Goal: Information Seeking & Learning: Understand process/instructions

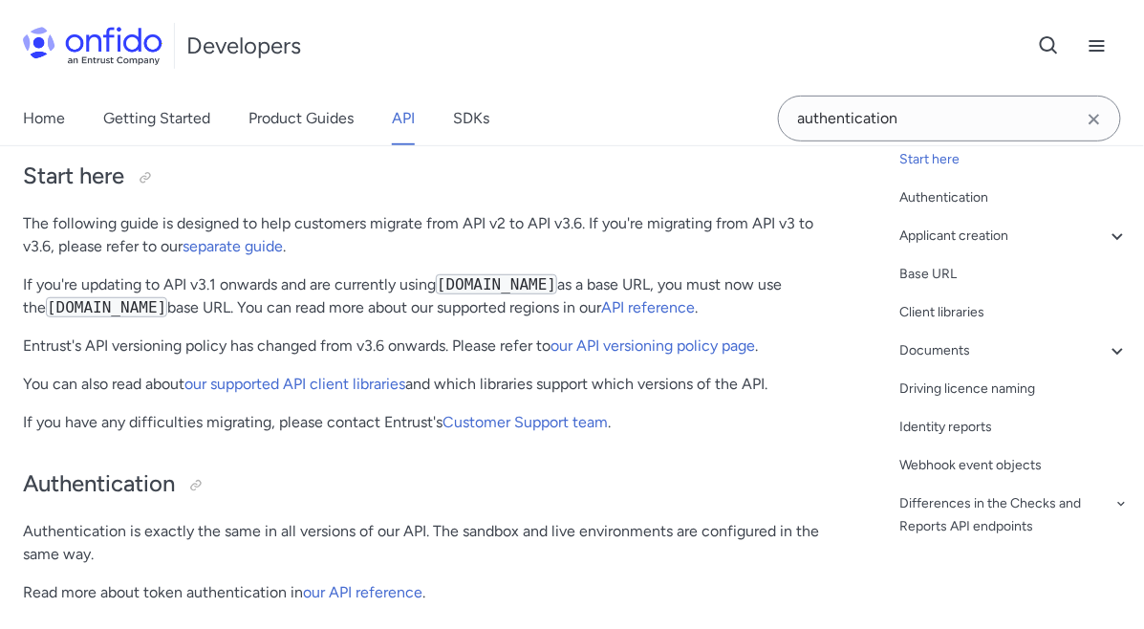
click at [0, 0] on span "API reference" at bounding box center [0, 0] width 0 height 0
select select "http"
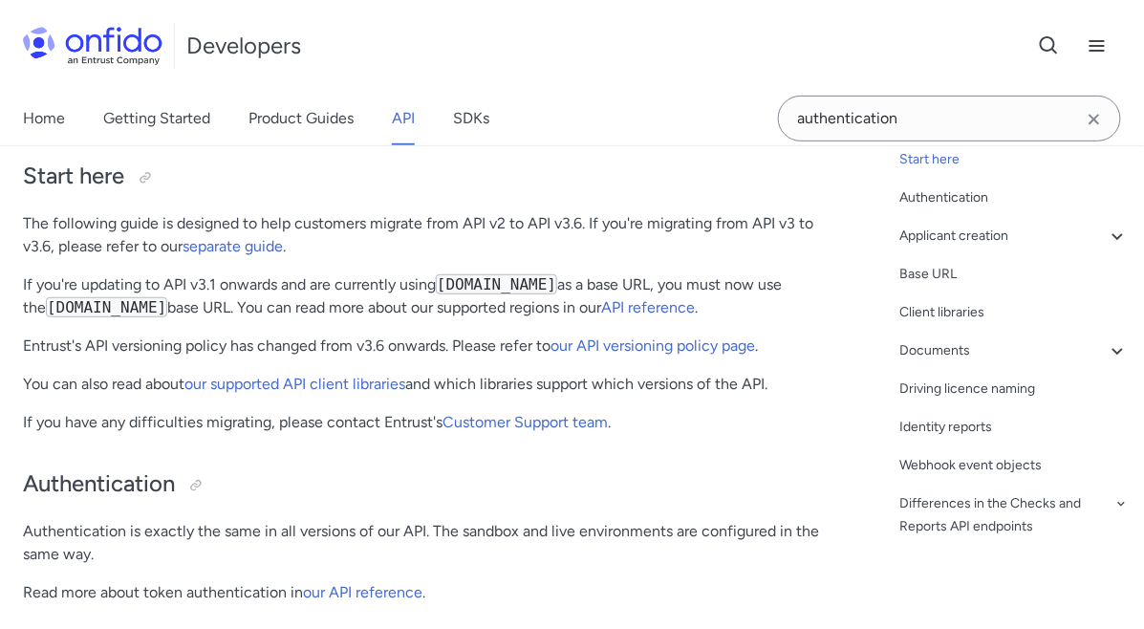
select select "http"
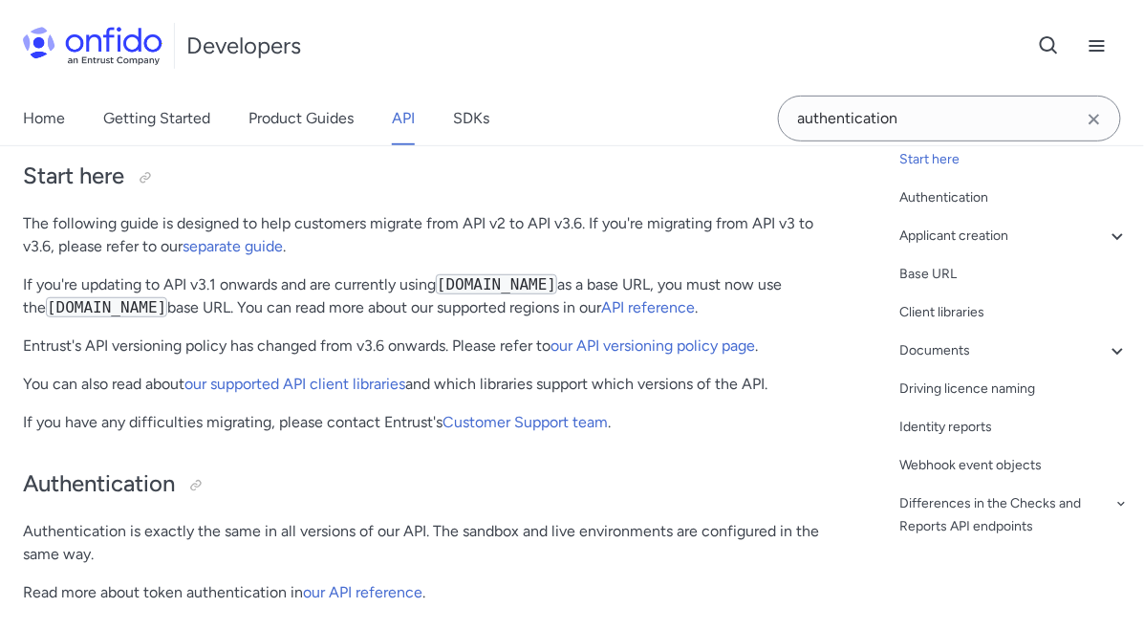
select select "http"
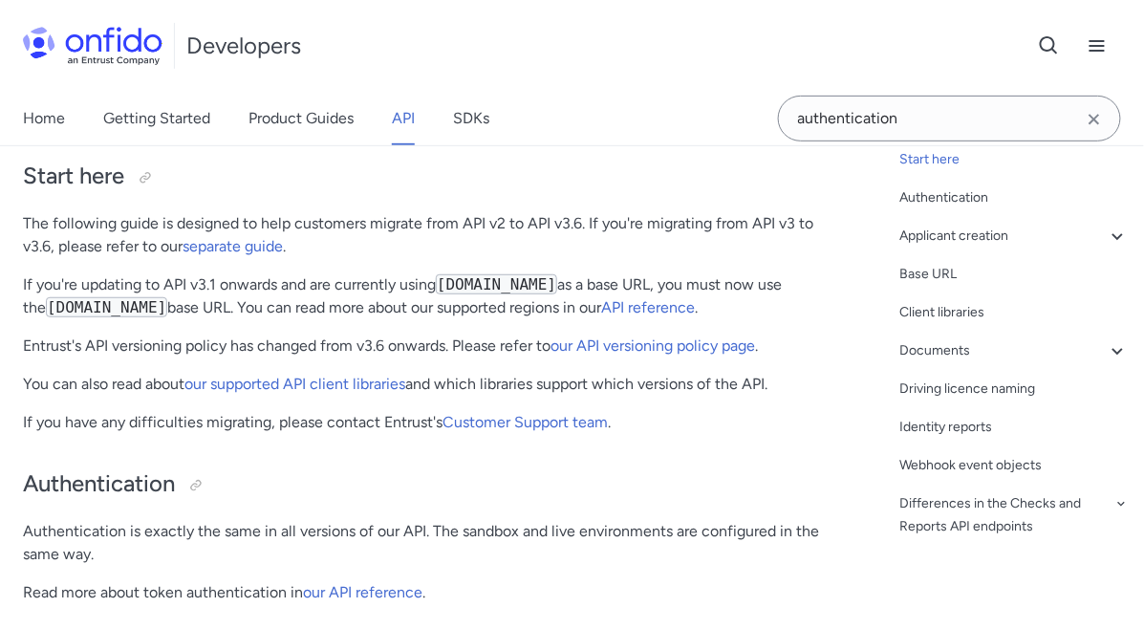
select select "http"
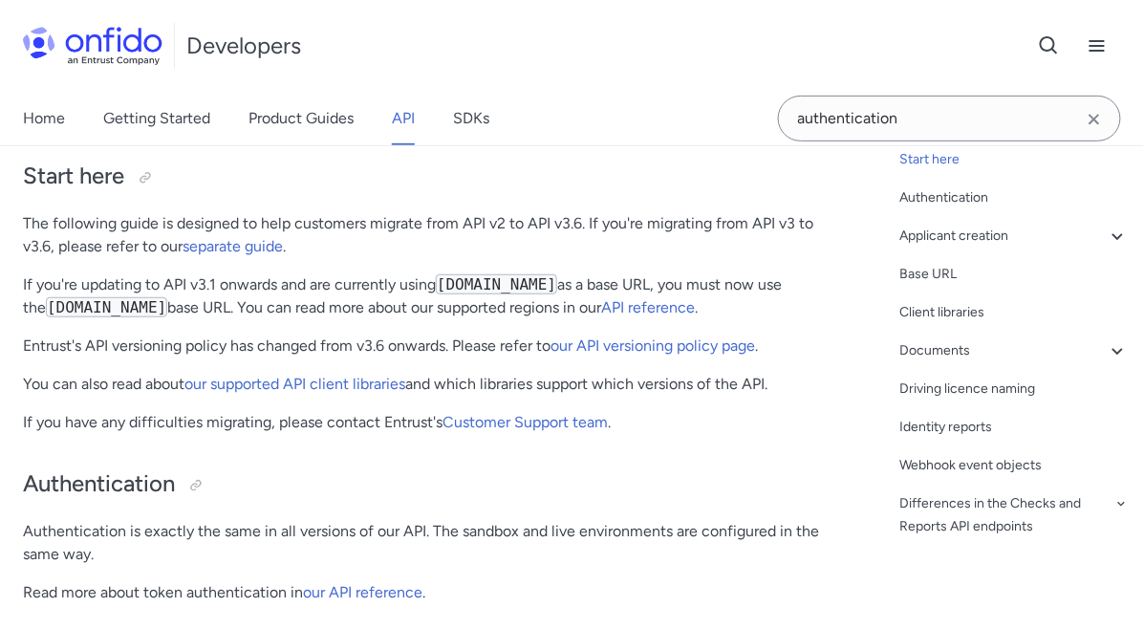
select select "http"
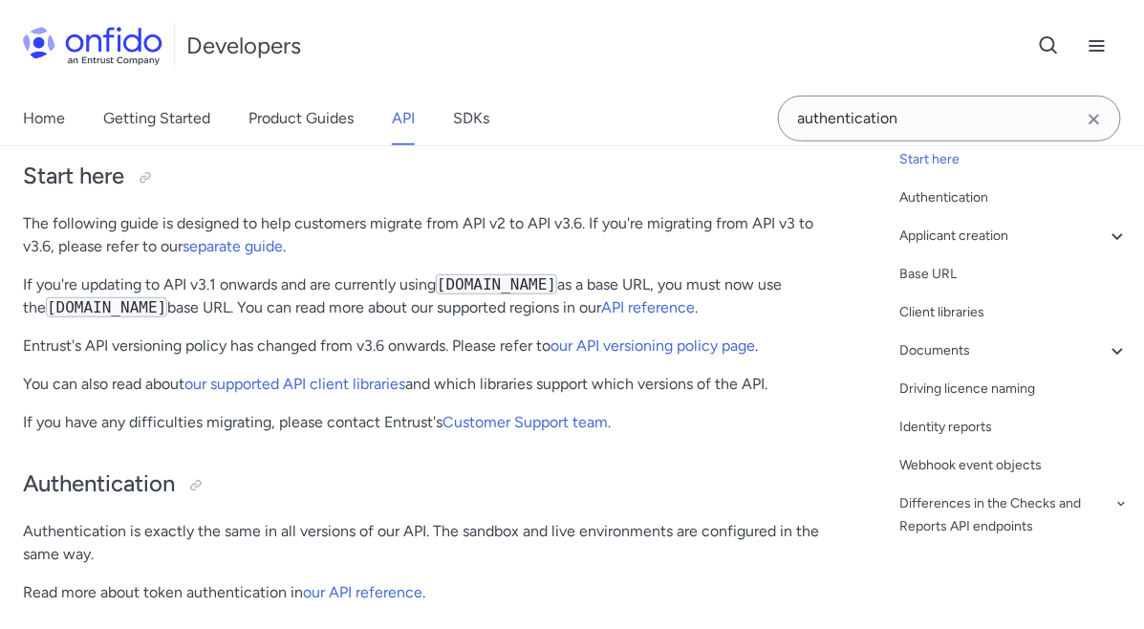
select select "http"
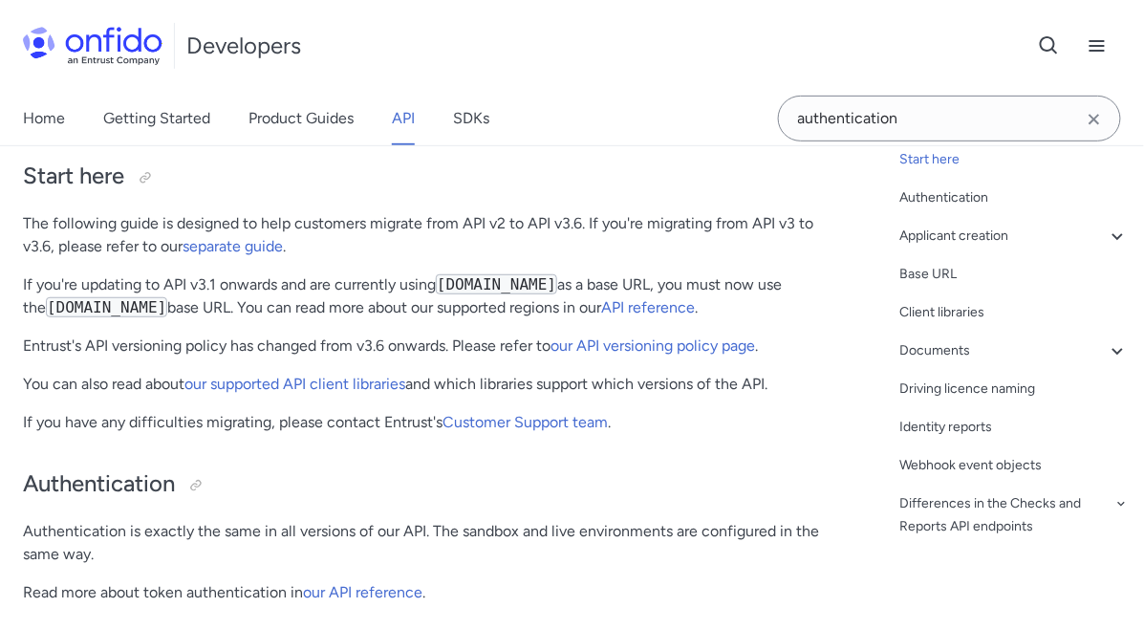
select select "http"
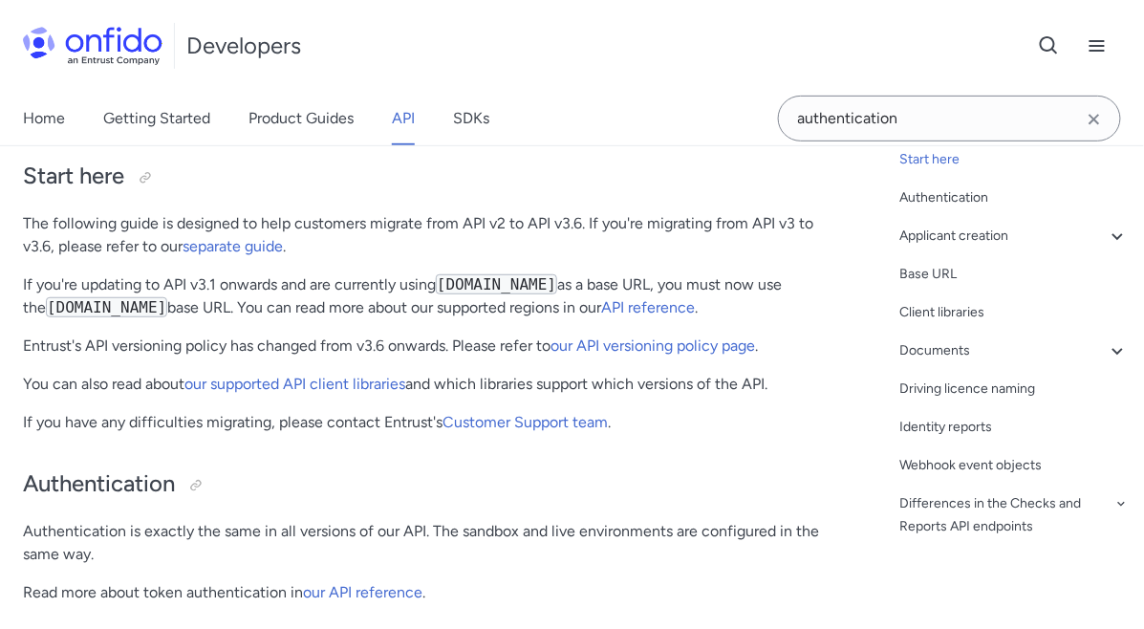
select select "http"
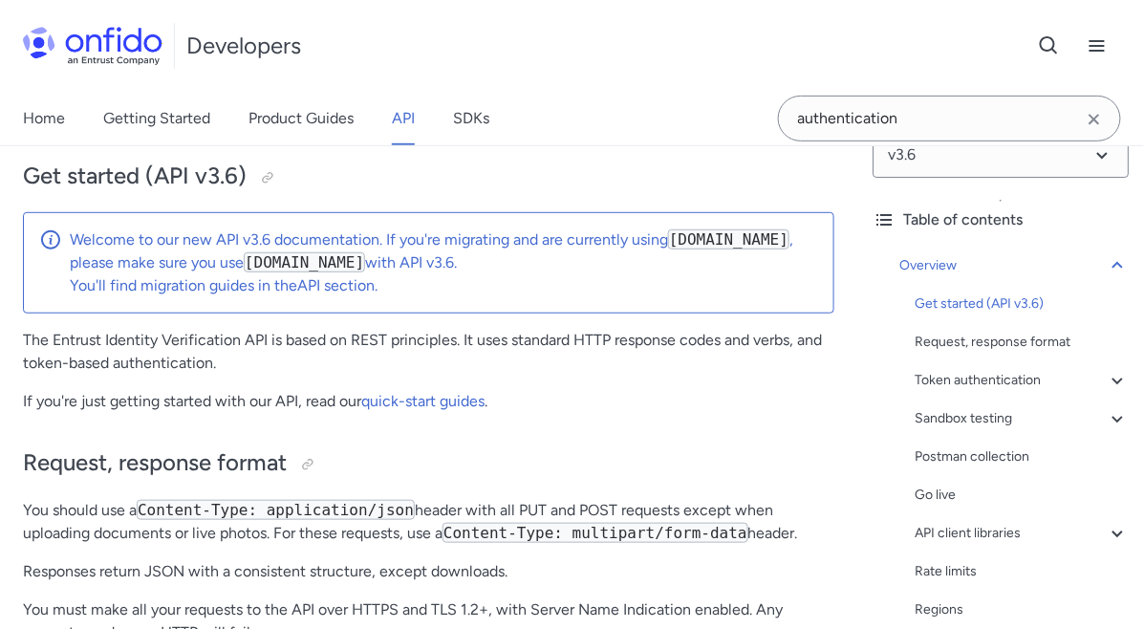
scroll to position [37, 0]
click at [1006, 377] on div "Token authentication" at bounding box center [1022, 379] width 214 height 23
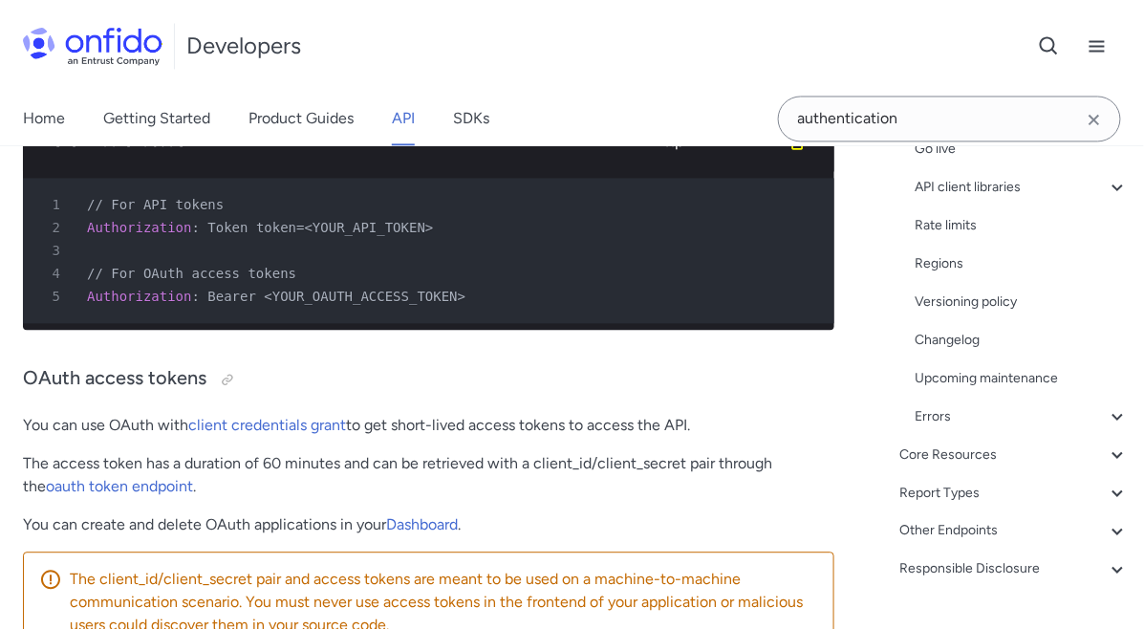
scroll to position [593, 0]
